Goal: Information Seeking & Learning: Learn about a topic

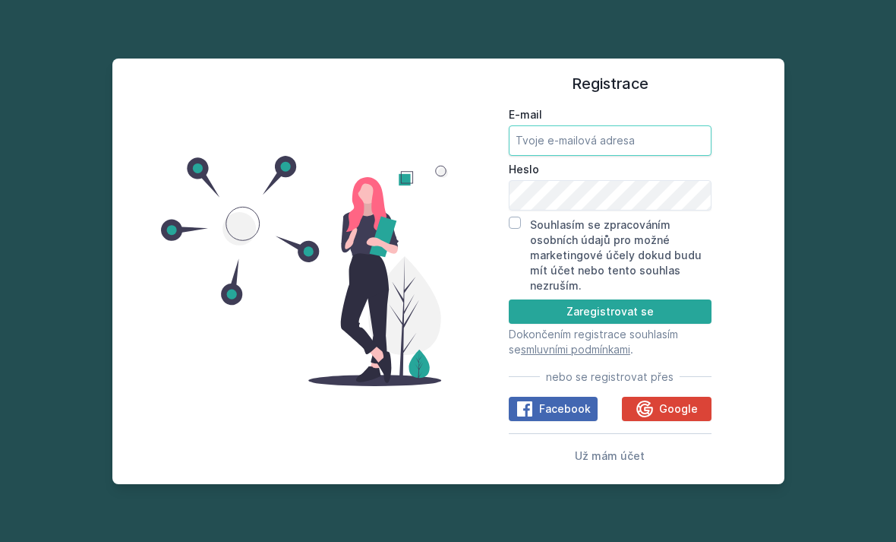
click at [638, 156] on input "E-mail" at bounding box center [610, 140] width 203 height 30
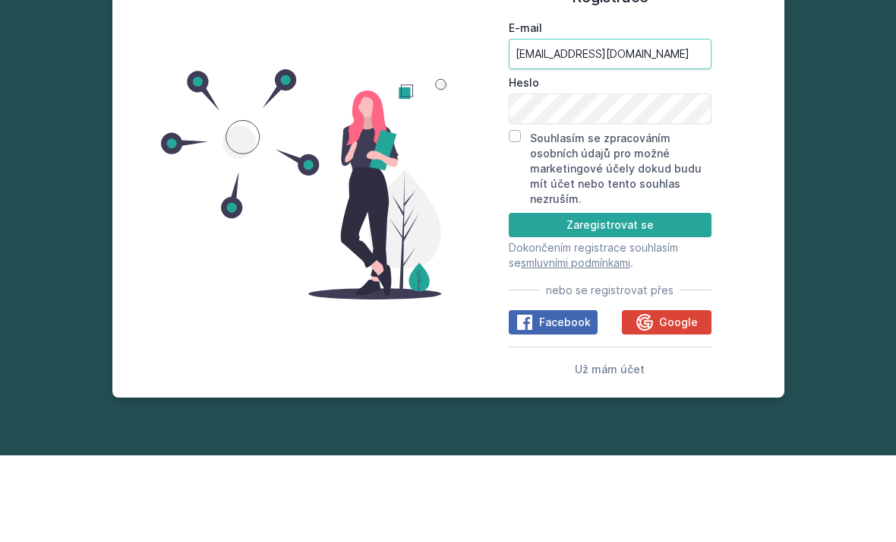
type input "[EMAIL_ADDRESS][DOMAIN_NAME]"
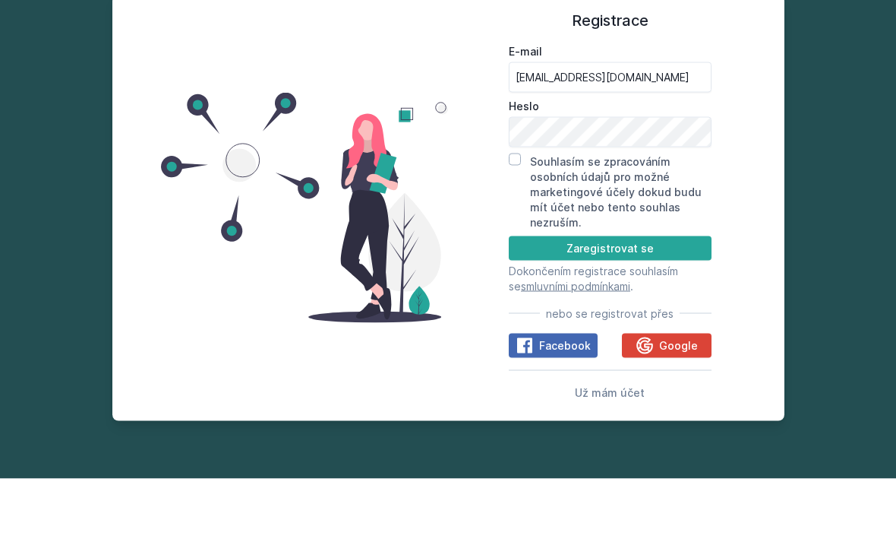
click at [513, 216] on input "Souhlasím se zpracováním osobních údajů pro možné marketingové účely dokud budu…" at bounding box center [515, 222] width 12 height 12
checkbox input "true"
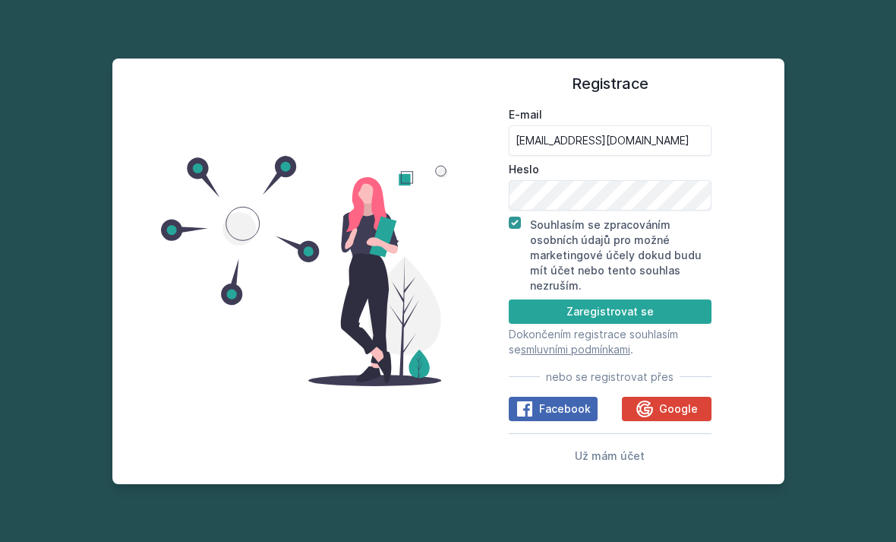
click at [628, 449] on span "Už mám účet" at bounding box center [610, 455] width 70 height 13
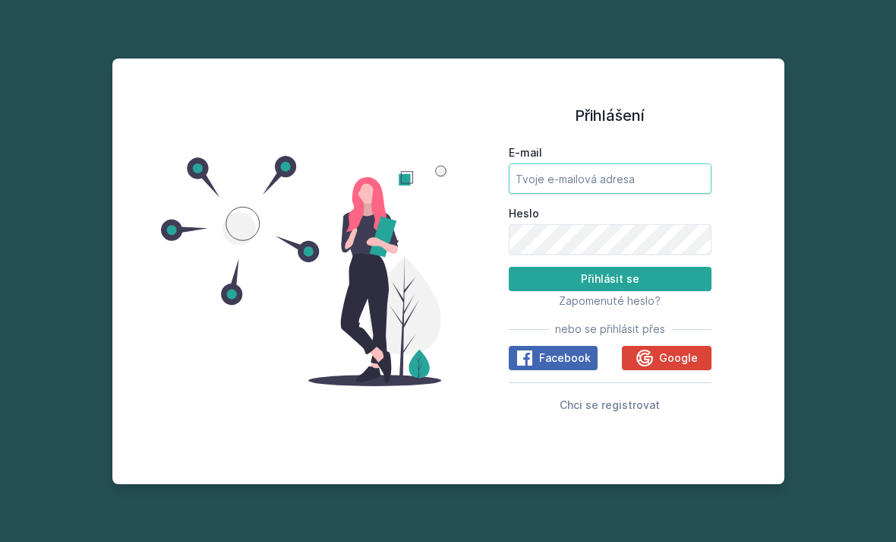
click at [633, 163] on input "E-mail" at bounding box center [610, 178] width 203 height 30
type input "[EMAIL_ADDRESS][DOMAIN_NAME]"
click at [610, 267] on button "Přihlásit se" at bounding box center [610, 279] width 203 height 24
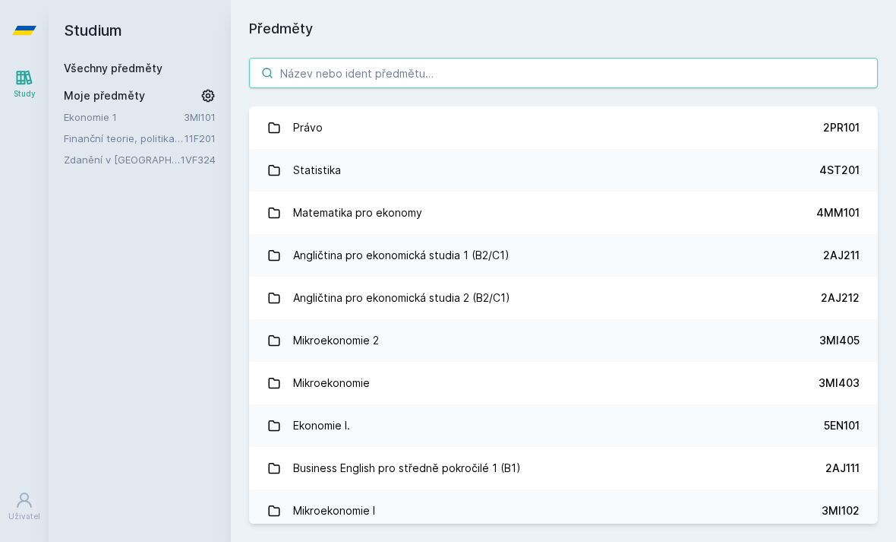
click at [540, 58] on input "search" at bounding box center [563, 73] width 629 height 30
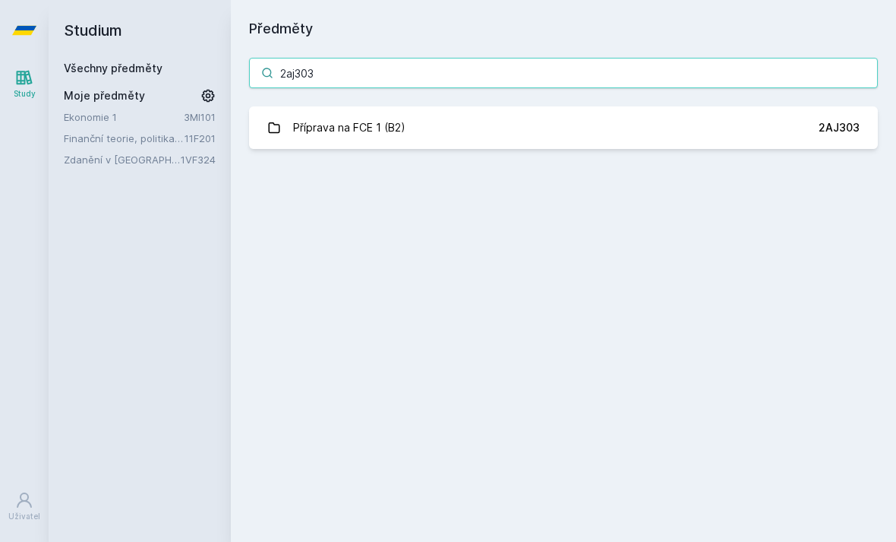
type input "2aj303"
click at [706, 106] on link "Příprava na FCE 1 (B2) 2AJ303" at bounding box center [563, 127] width 629 height 43
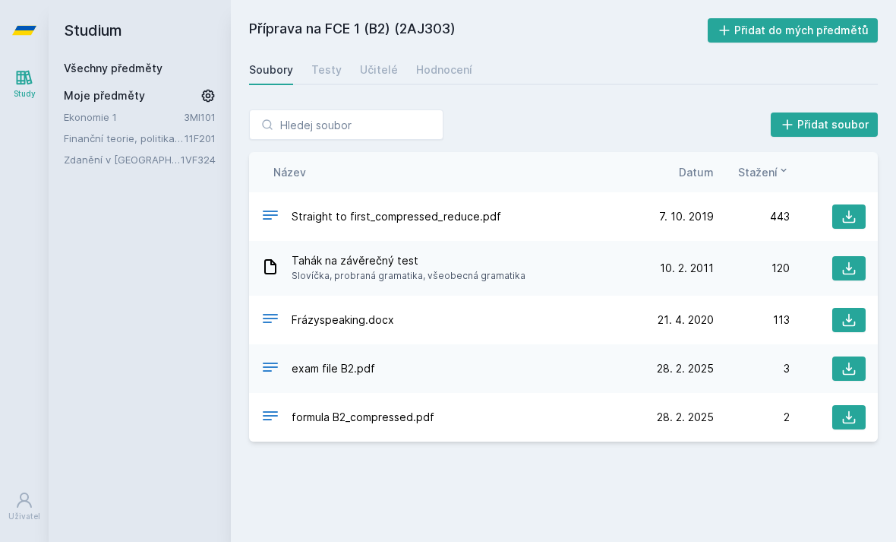
click at [681, 405] on div "28. 2. 25 28. 2. 2025 2" at bounding box center [752, 417] width 228 height 24
click at [844, 409] on icon at bounding box center [849, 416] width 15 height 15
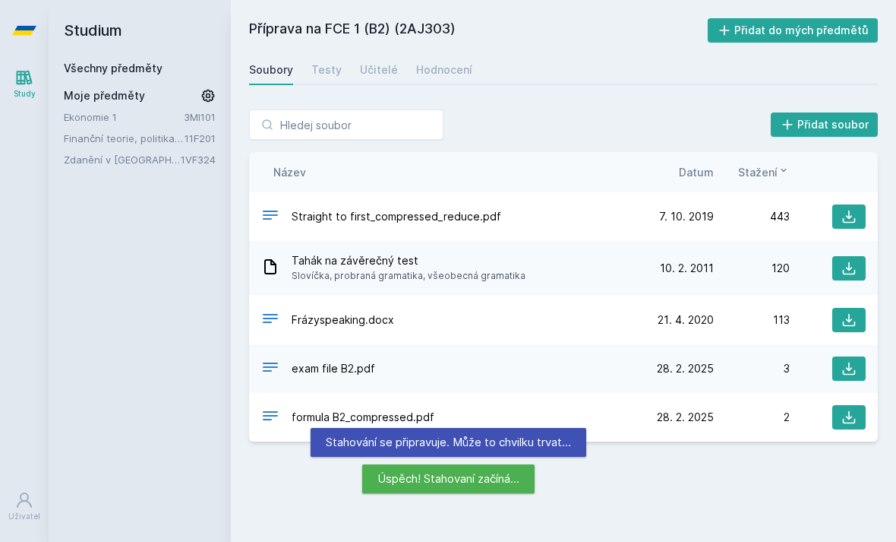
click at [845, 209] on icon at bounding box center [849, 216] width 15 height 15
